Goal: Navigation & Orientation: Find specific page/section

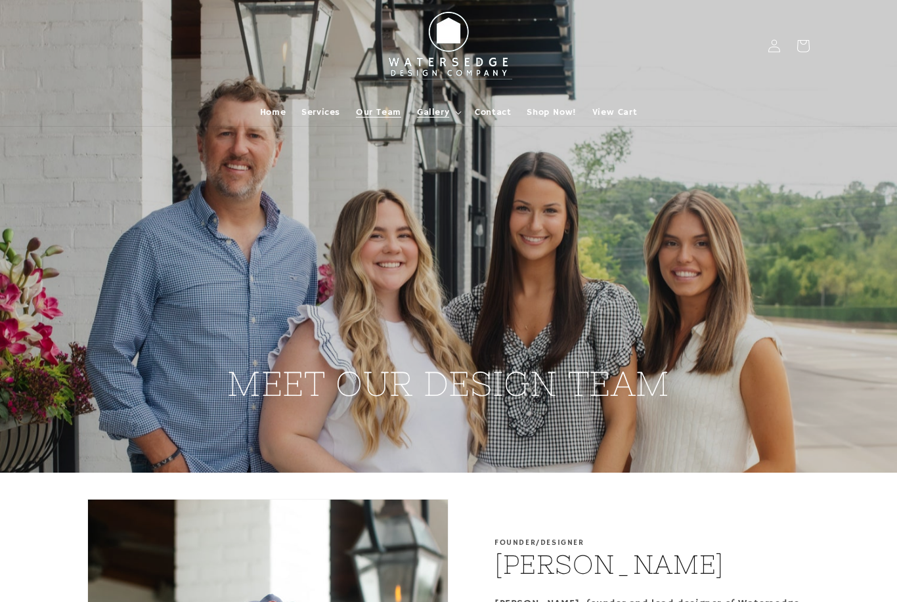
click at [420, 104] on summary "Gallery" at bounding box center [438, 113] width 58 height 28
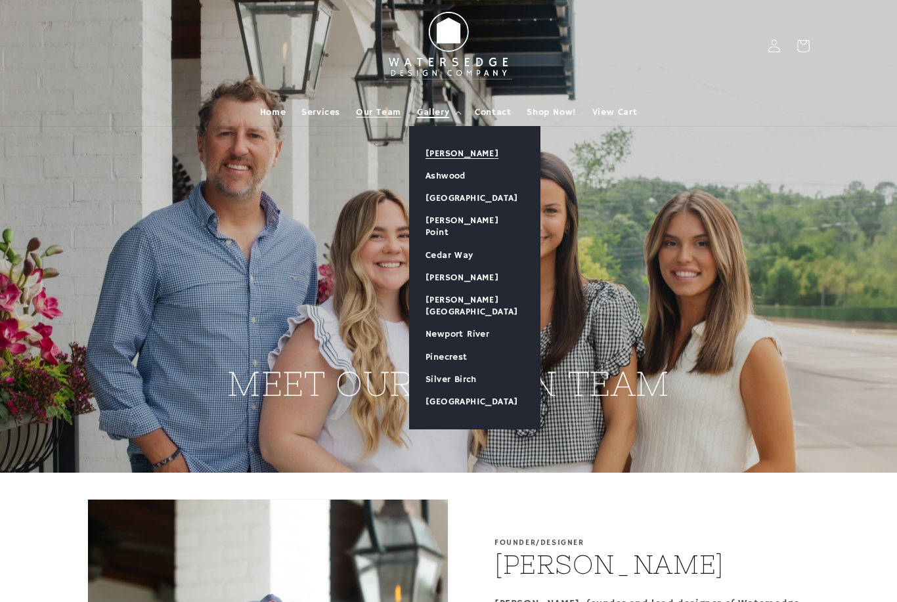
click at [465, 152] on link "[PERSON_NAME]" at bounding box center [475, 154] width 130 height 22
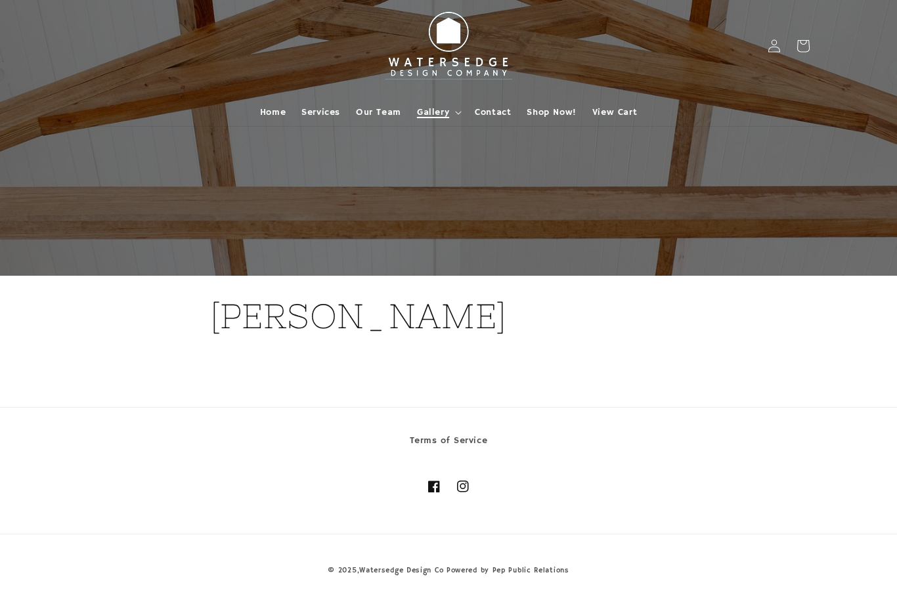
click at [438, 112] on span "Gallery" at bounding box center [433, 112] width 32 height 12
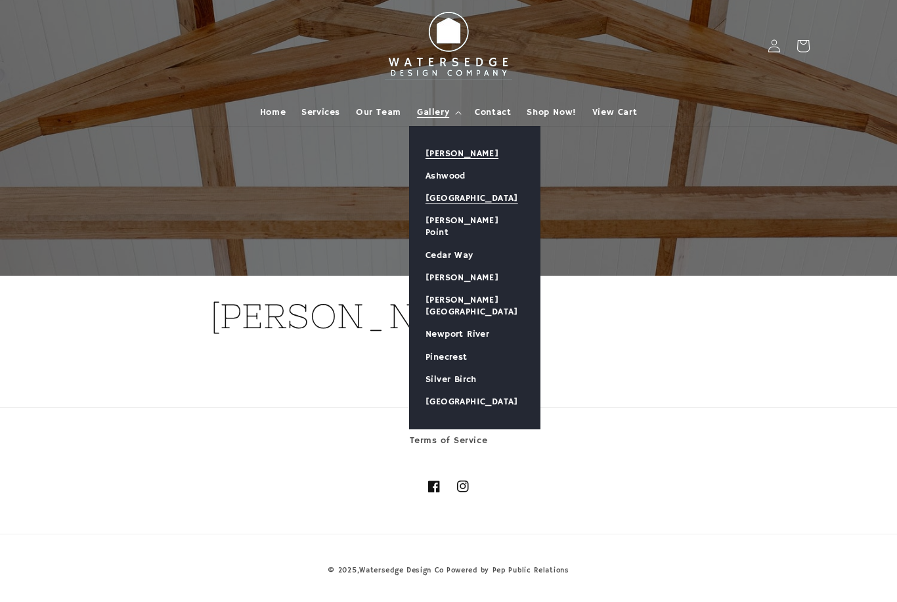
click at [493, 200] on link "[GEOGRAPHIC_DATA]" at bounding box center [475, 198] width 130 height 22
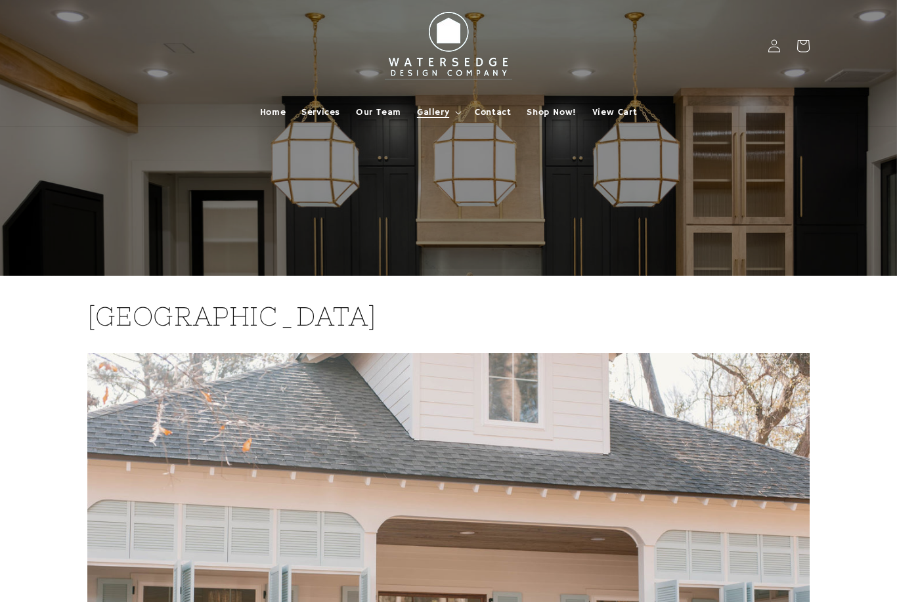
click at [432, 118] on span "Gallery" at bounding box center [433, 112] width 32 height 12
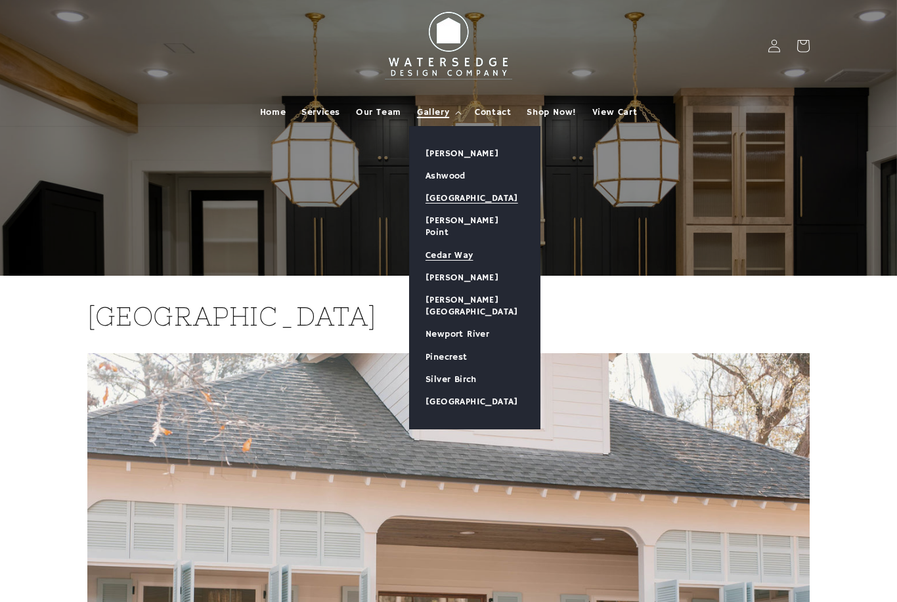
click at [462, 244] on link "Cedar Way" at bounding box center [475, 255] width 130 height 22
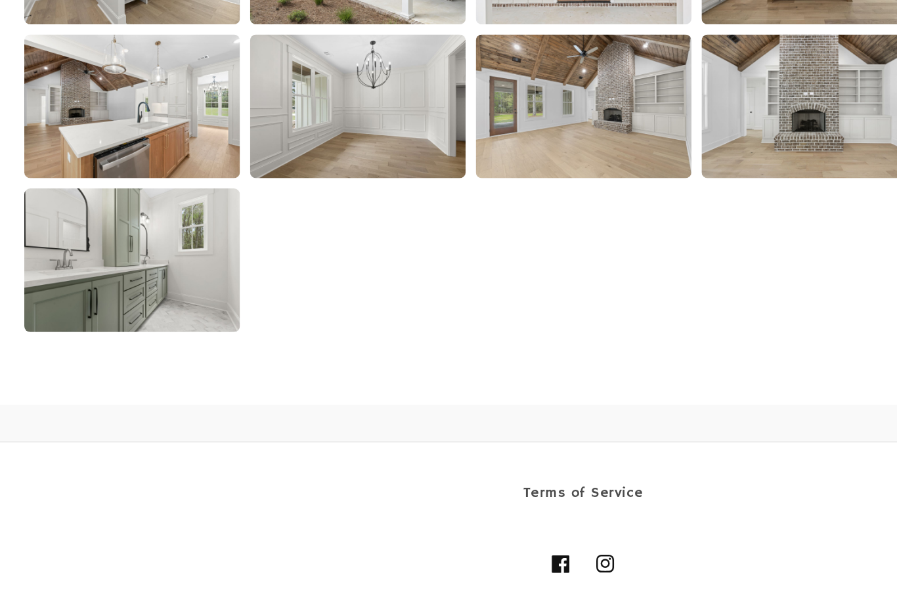
scroll to position [2052, 0]
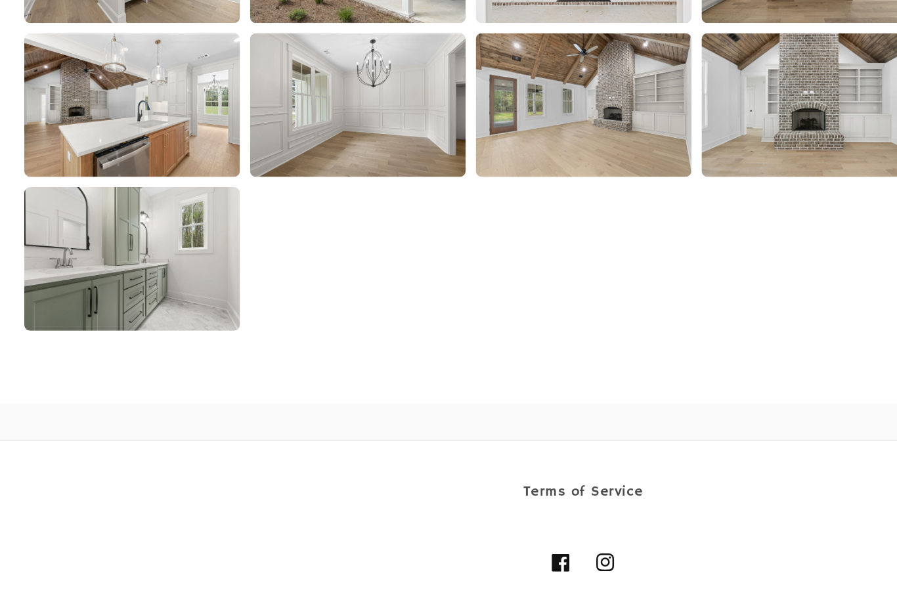
click at [577, 535] on div "Facebook Instagram" at bounding box center [448, 549] width 723 height 29
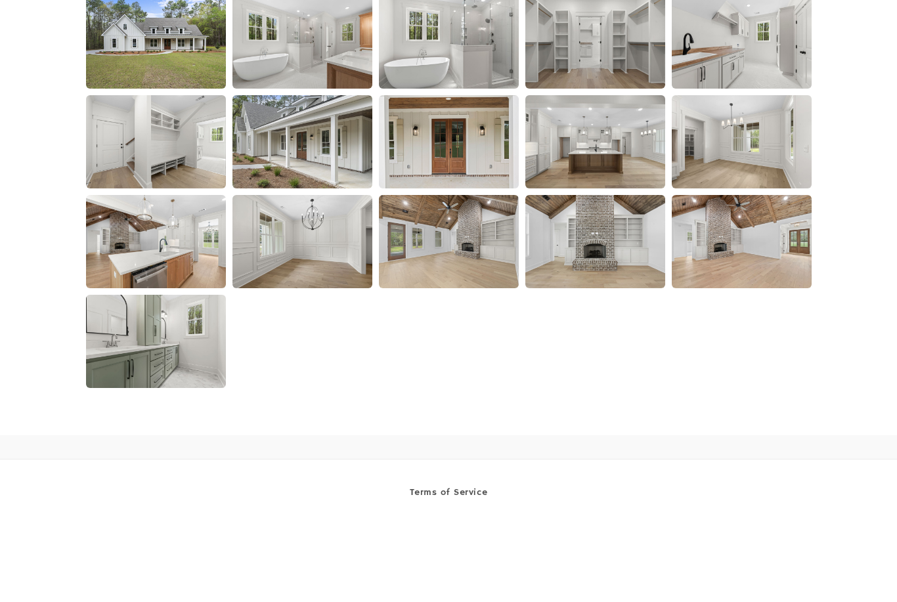
scroll to position [2064, 0]
